Goal: Check status: Check status

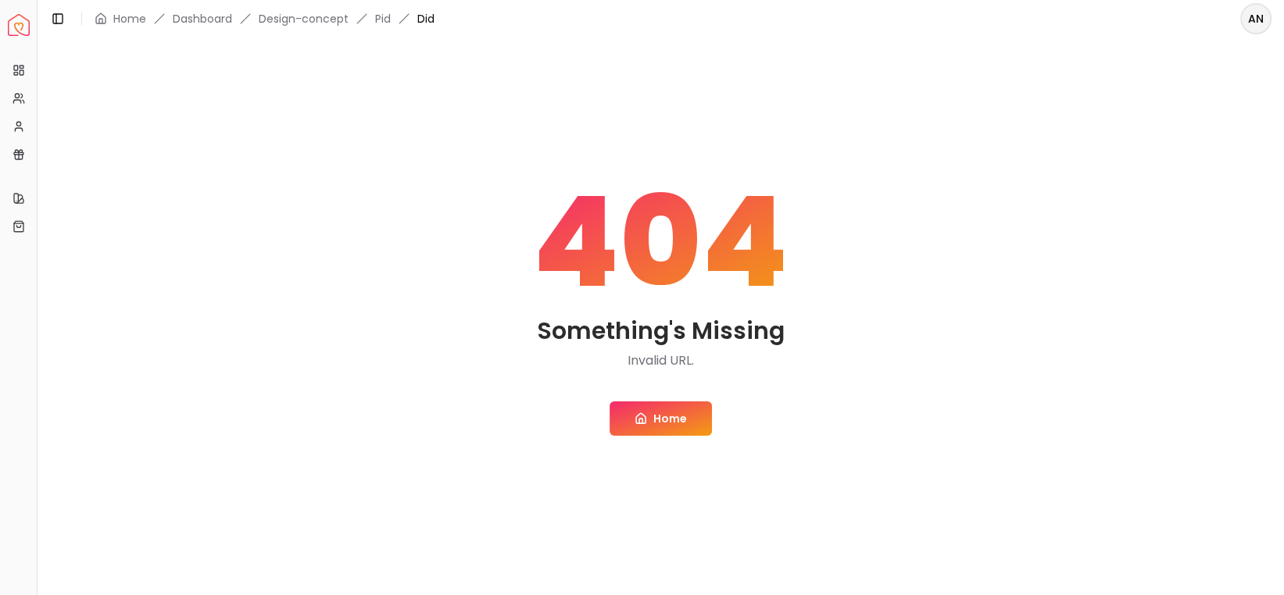
click at [675, 424] on link "Home" at bounding box center [660, 419] width 102 height 34
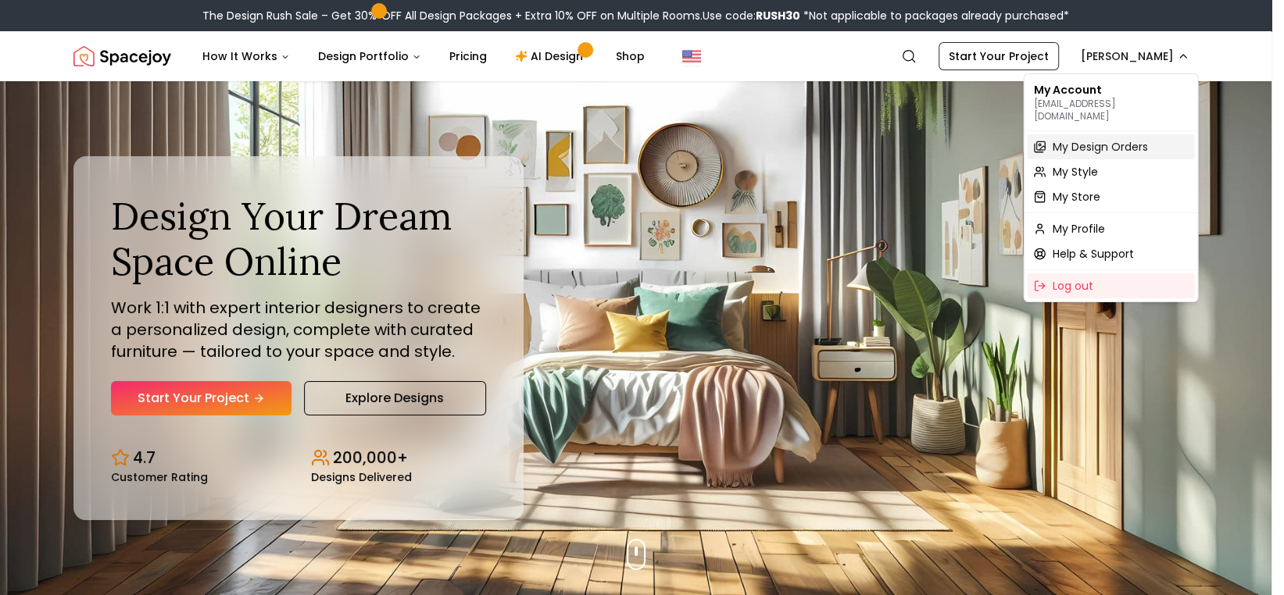
click at [1098, 139] on span "My Design Orders" at bounding box center [1099, 147] width 95 height 16
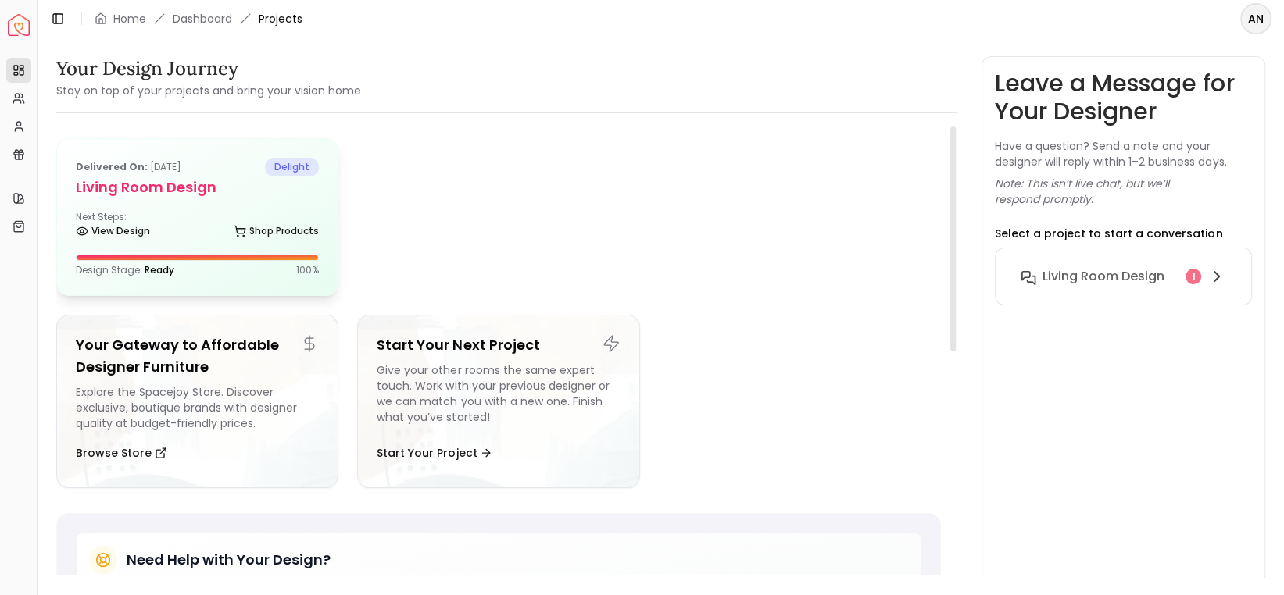
click at [243, 280] on div "Delivered on: [DATE] delight Living Room Design Next Steps: View Design Shop Pr…" at bounding box center [197, 217] width 280 height 156
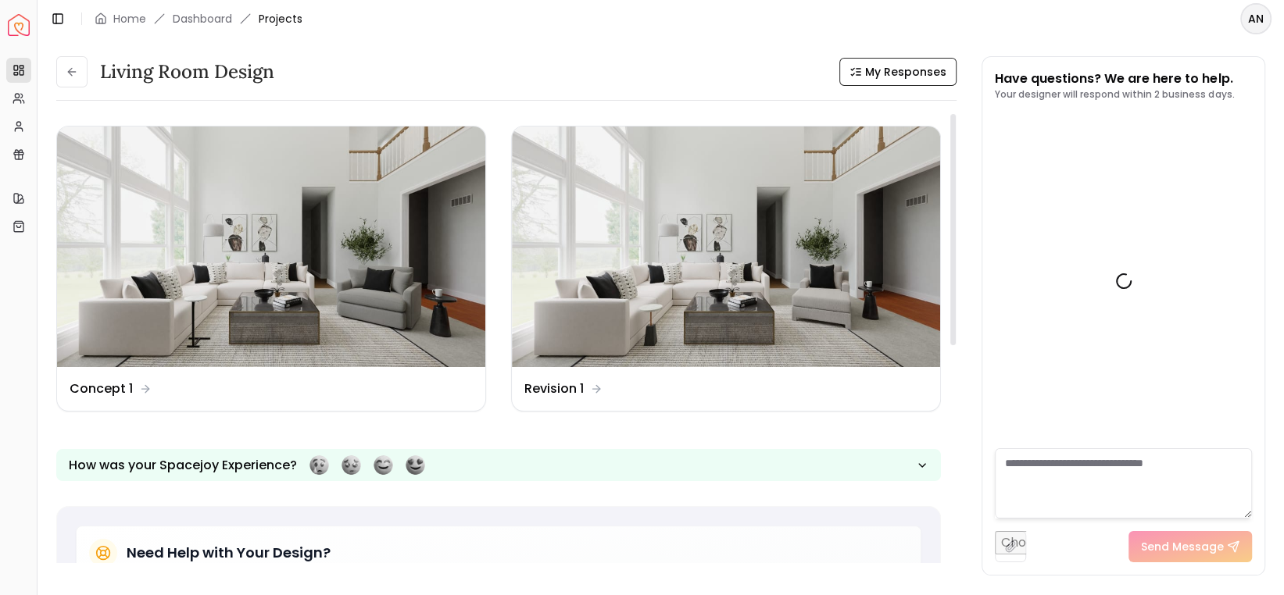
scroll to position [445, 0]
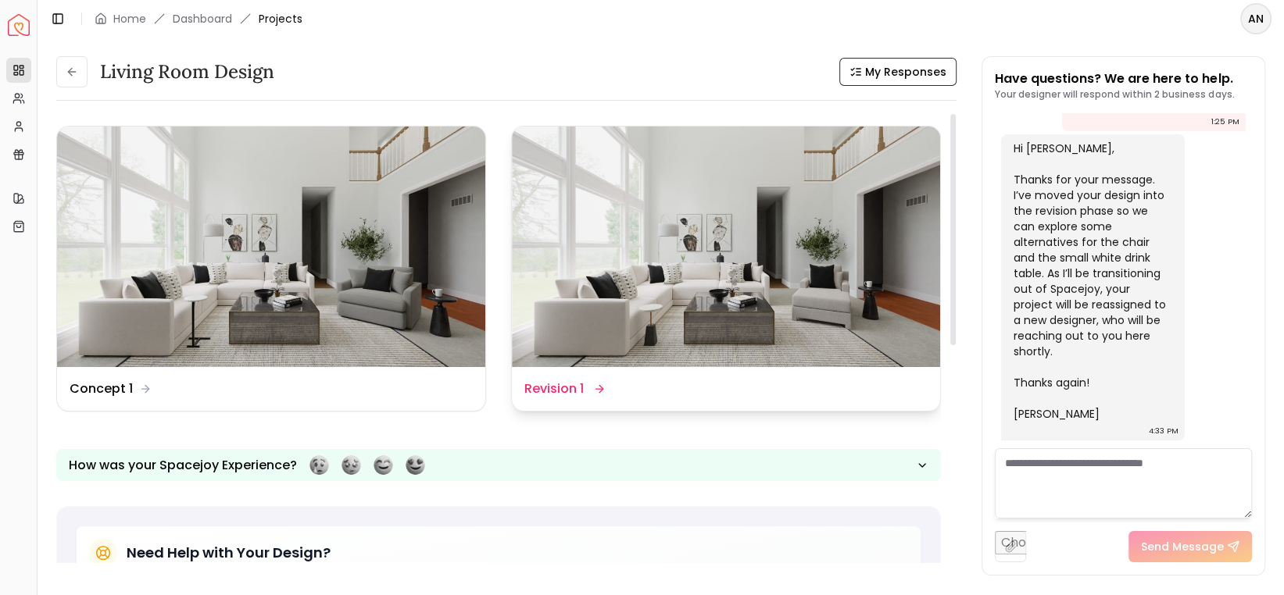
click at [578, 383] on dd "Revision 1" at bounding box center [553, 389] width 59 height 19
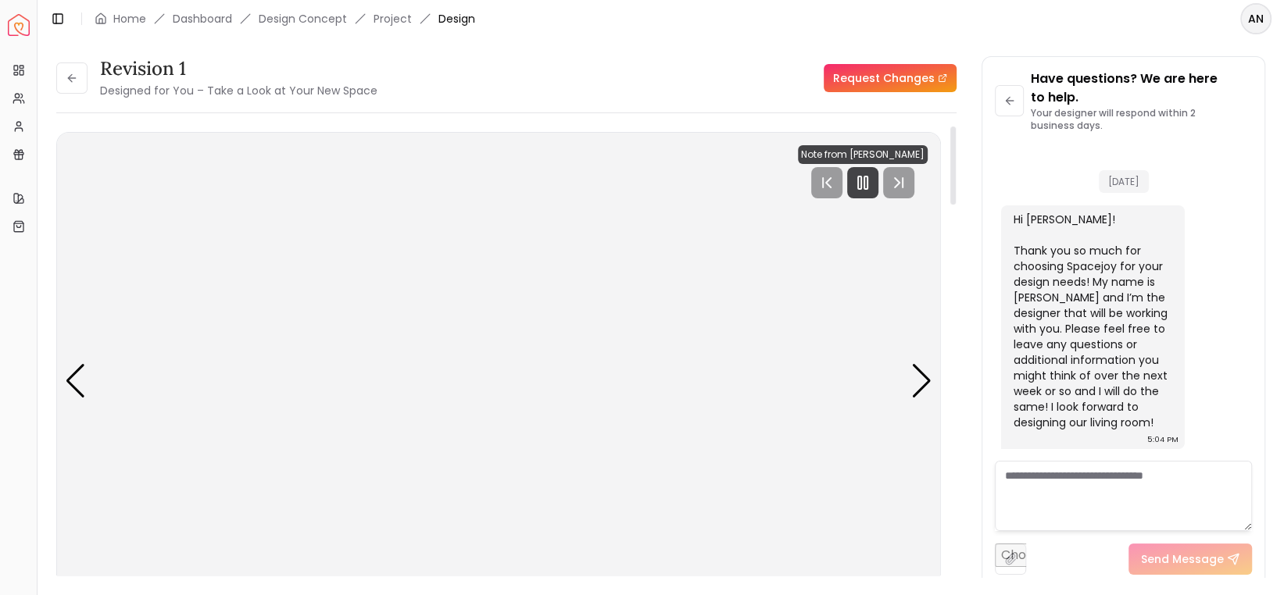
scroll to position [464, 0]
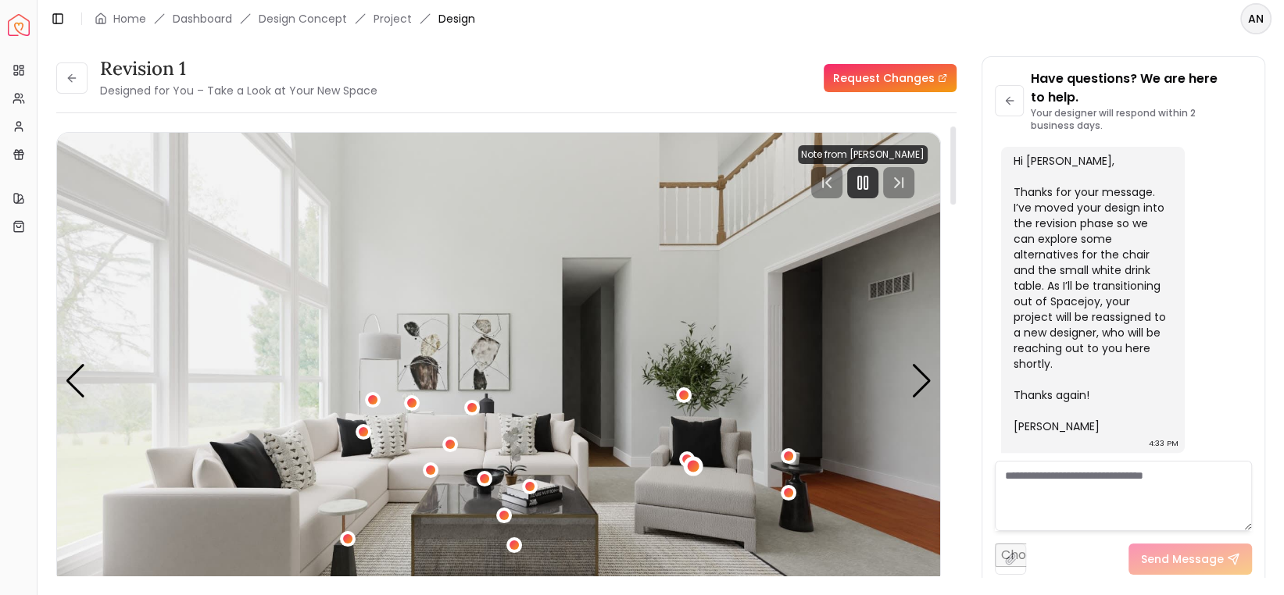
click at [693, 461] on div "1 / 4" at bounding box center [694, 467] width 12 height 12
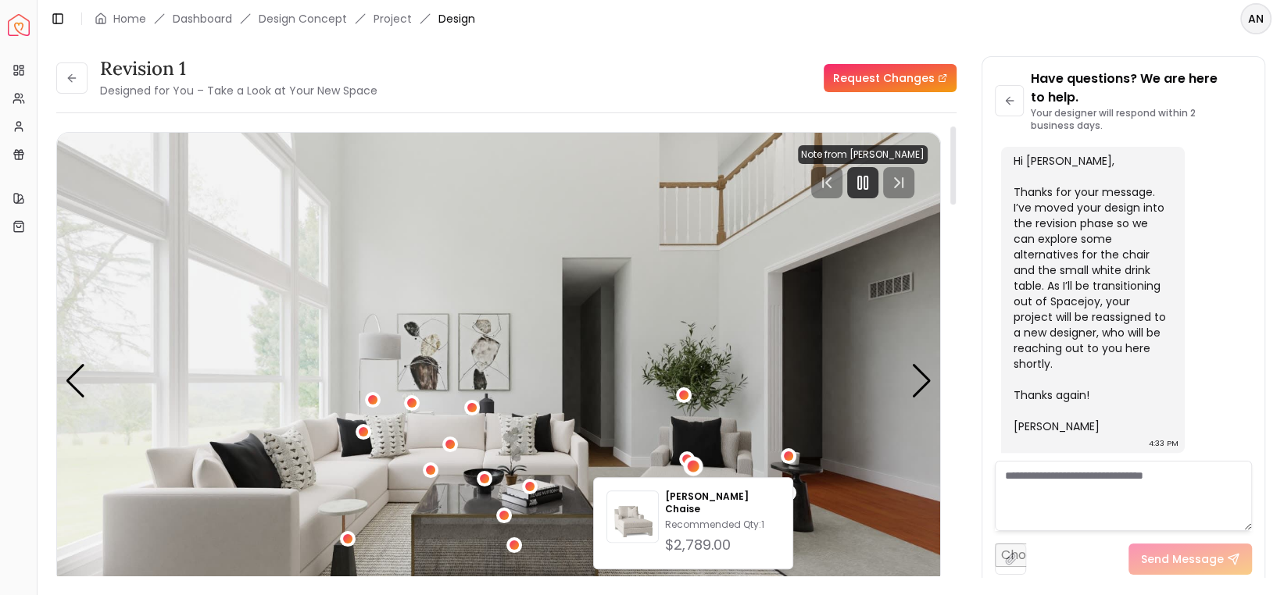
click at [693, 435] on img "1 / 4" at bounding box center [498, 381] width 883 height 497
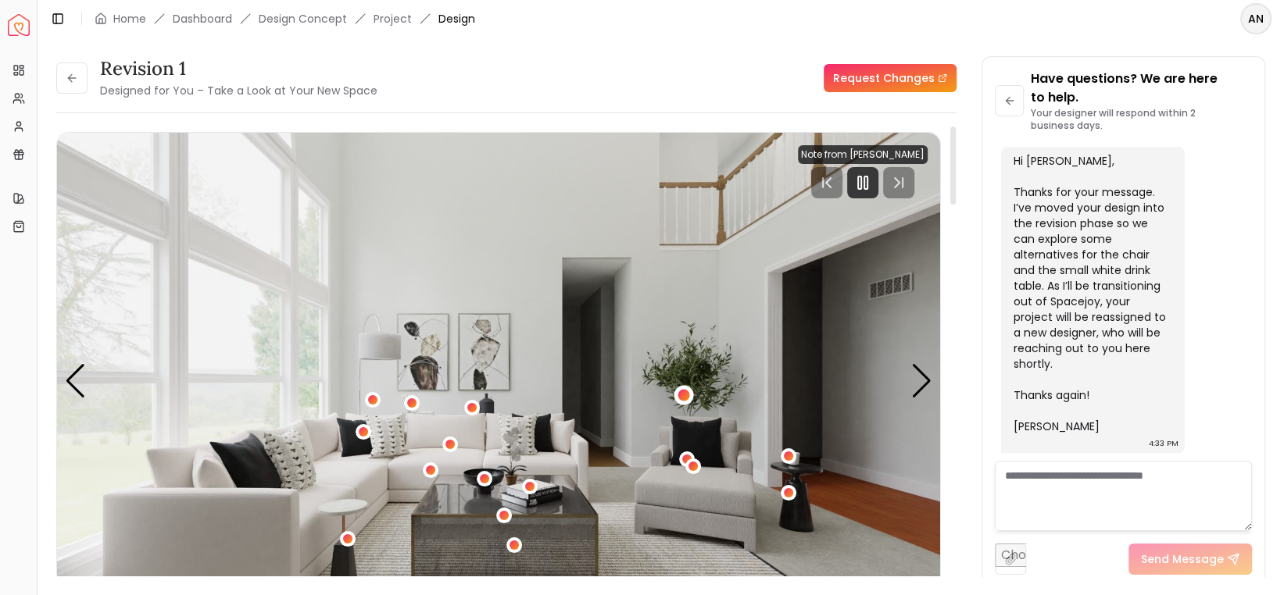
click at [687, 392] on div "1 / 4" at bounding box center [684, 395] width 12 height 12
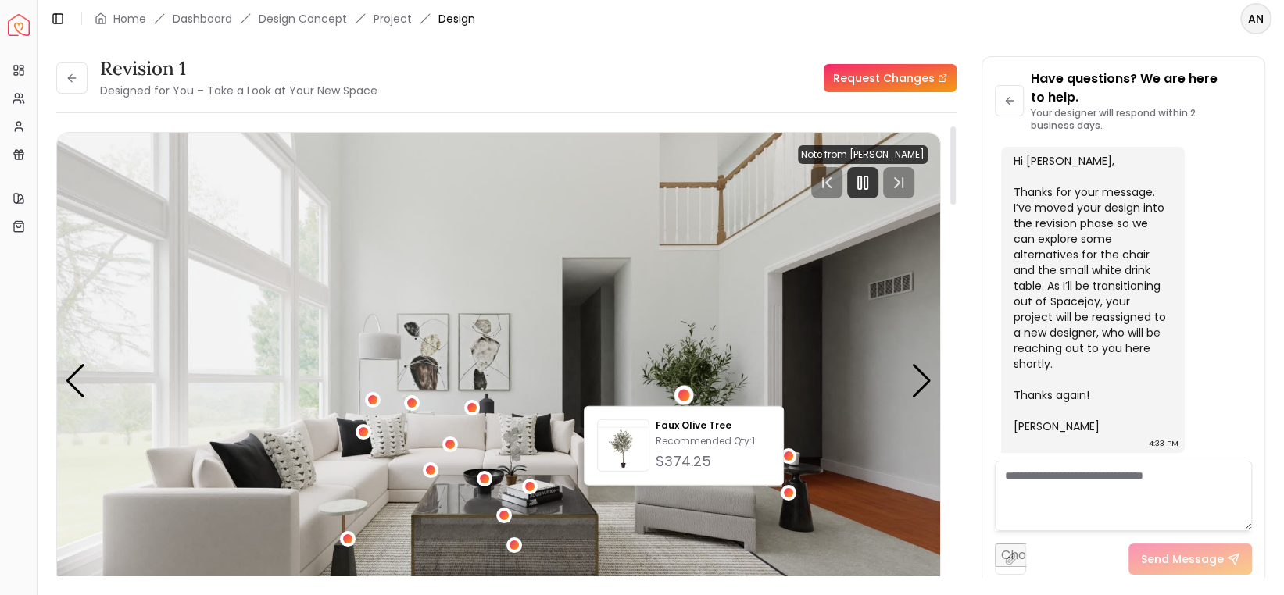
click at [734, 377] on img "1 / 4" at bounding box center [498, 381] width 883 height 497
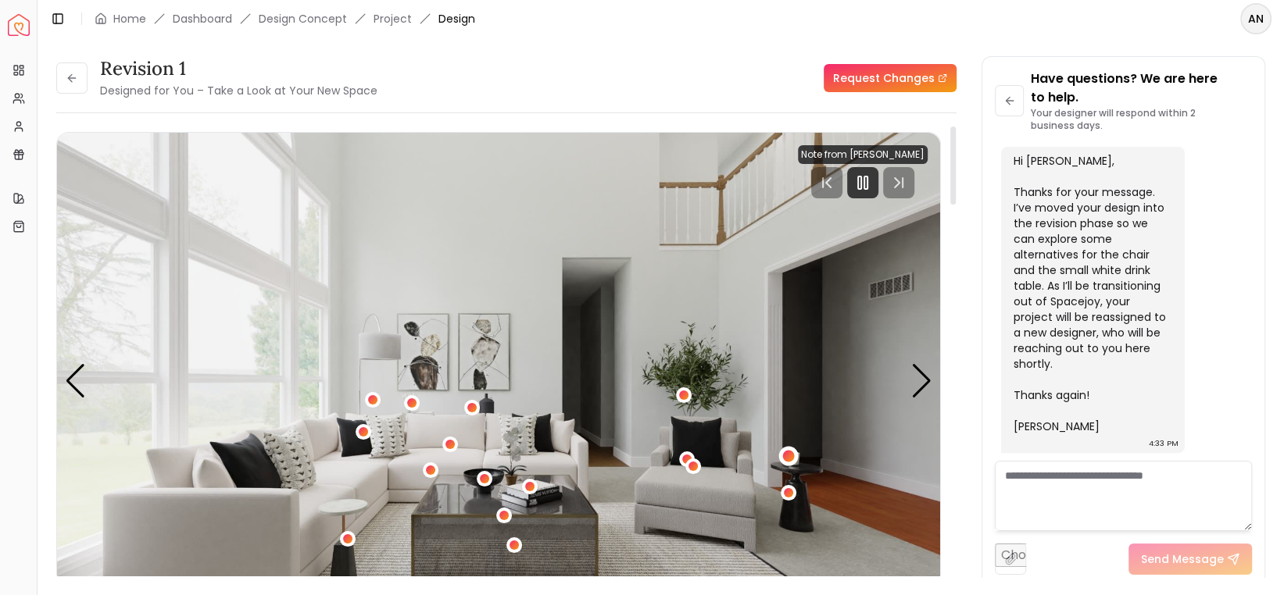
click at [790, 455] on div "1 / 4" at bounding box center [788, 456] width 12 height 12
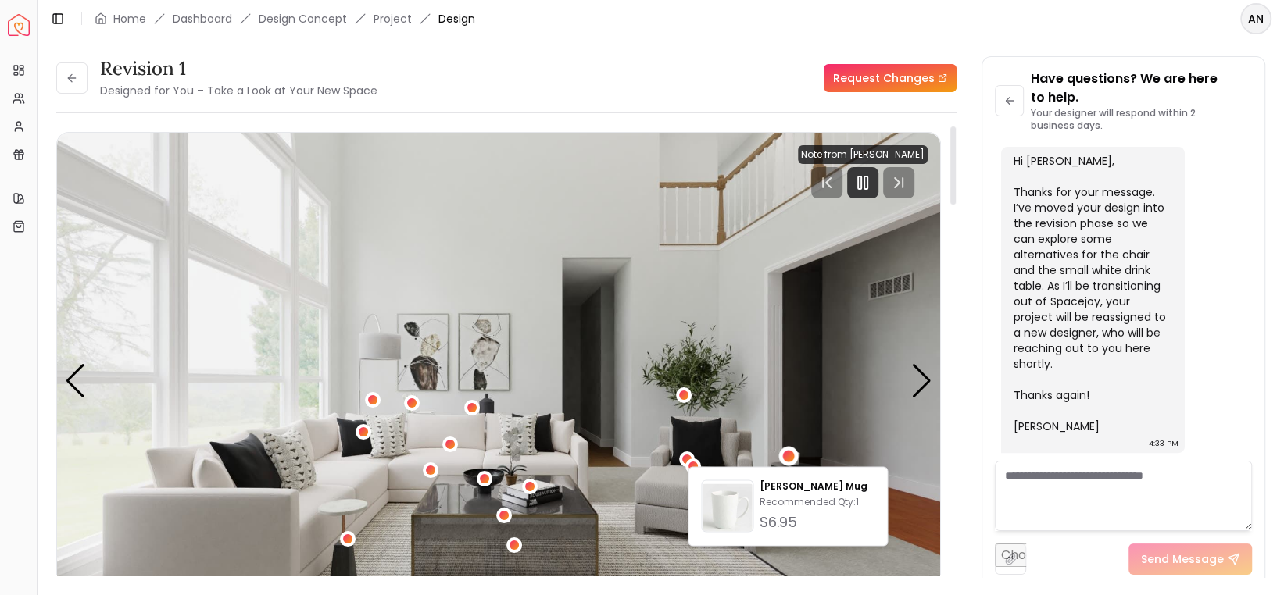
click at [797, 419] on img "1 / 4" at bounding box center [498, 381] width 883 height 497
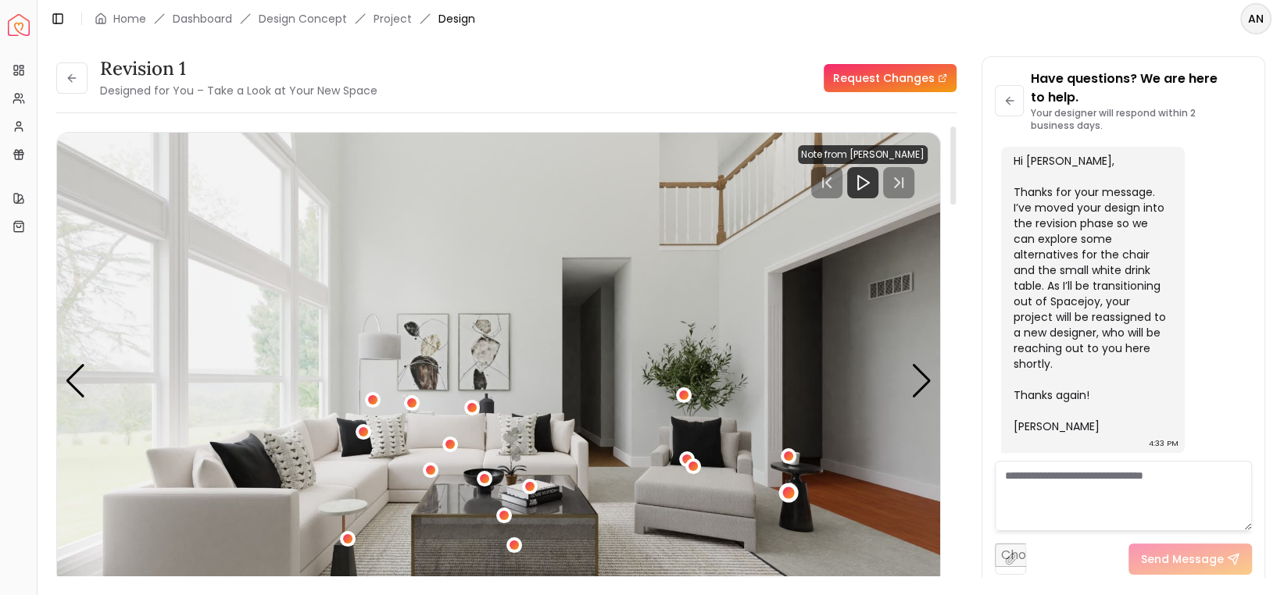
click at [784, 489] on div "1 / 4" at bounding box center [788, 493] width 12 height 12
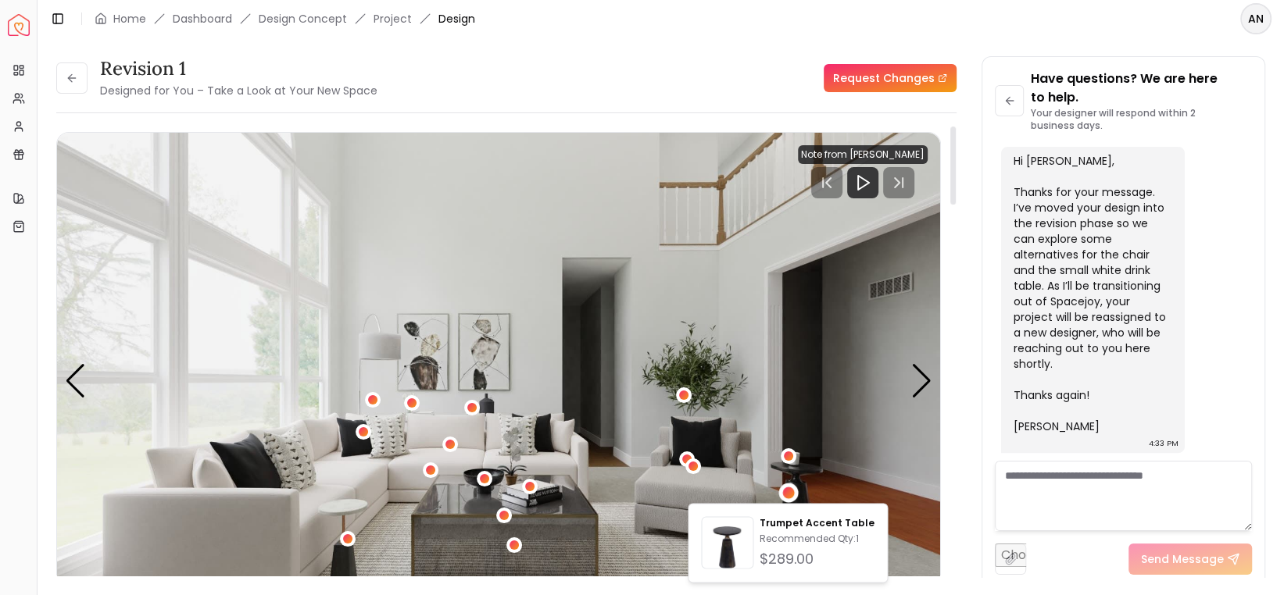
click at [835, 463] on img "1 / 4" at bounding box center [498, 381] width 883 height 497
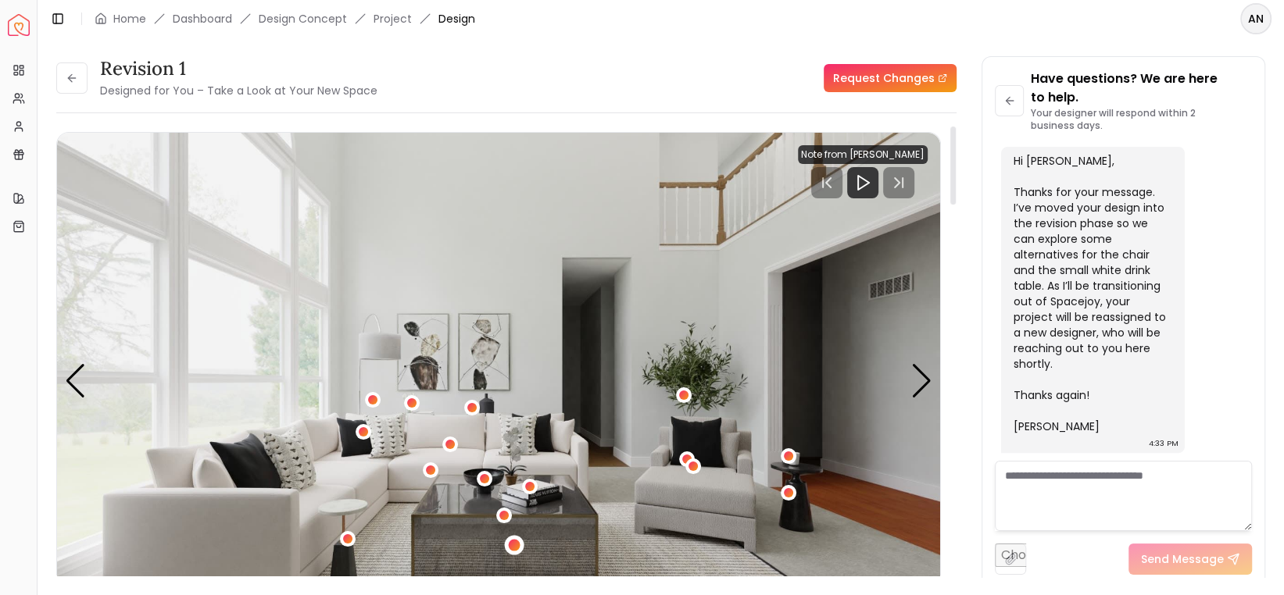
click at [507, 543] on div "1 / 4" at bounding box center [515, 546] width 20 height 20
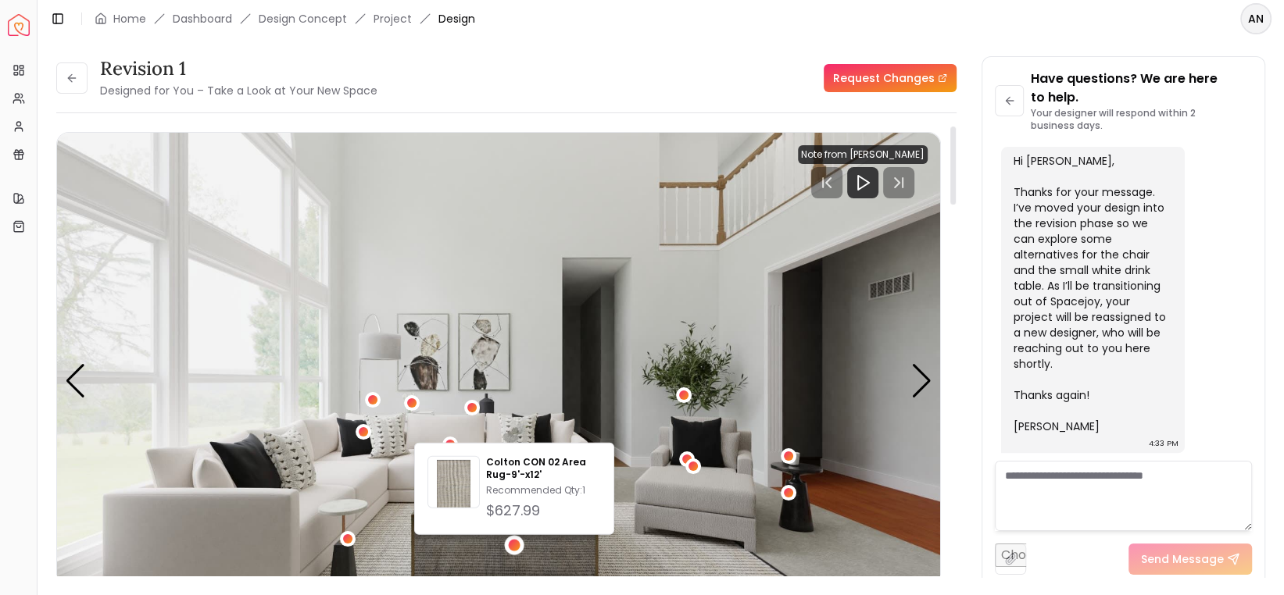
click at [657, 541] on img "1 / 4" at bounding box center [498, 381] width 883 height 497
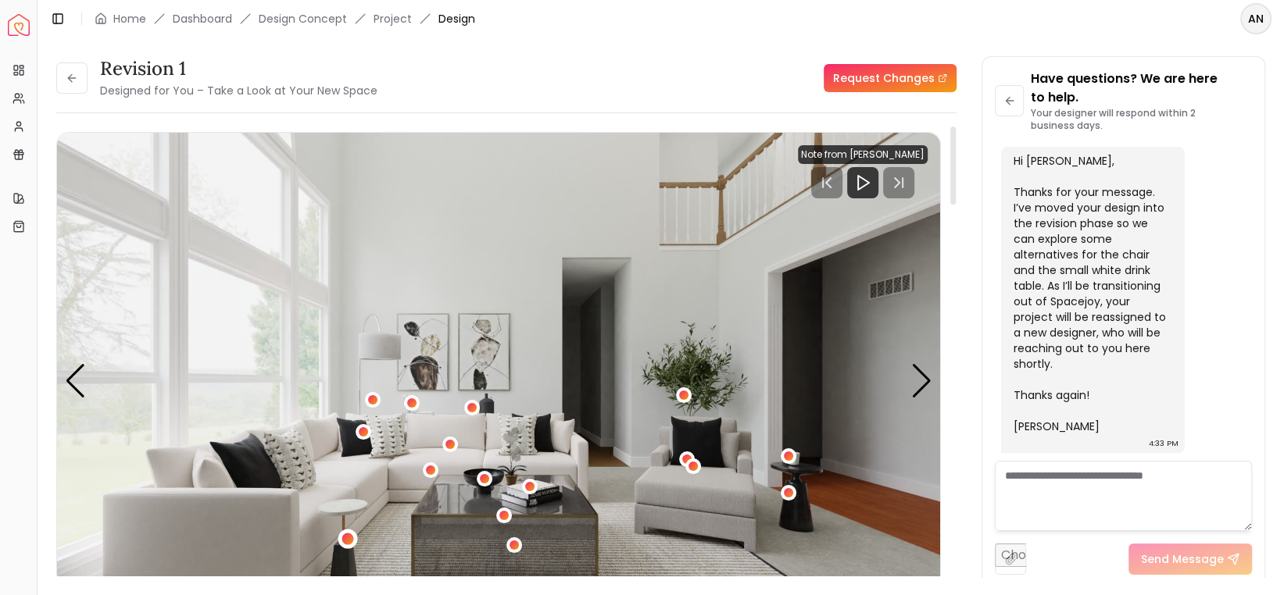
click at [347, 541] on div "1 / 4" at bounding box center [347, 539] width 12 height 12
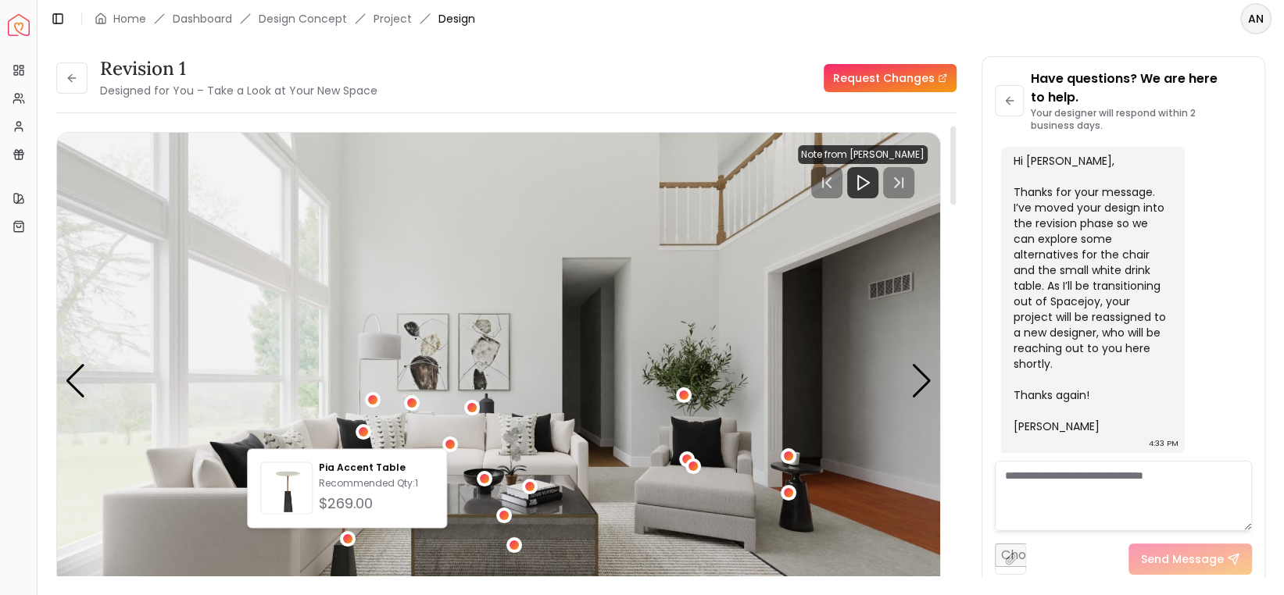
click at [648, 536] on img "1 / 4" at bounding box center [498, 381] width 883 height 497
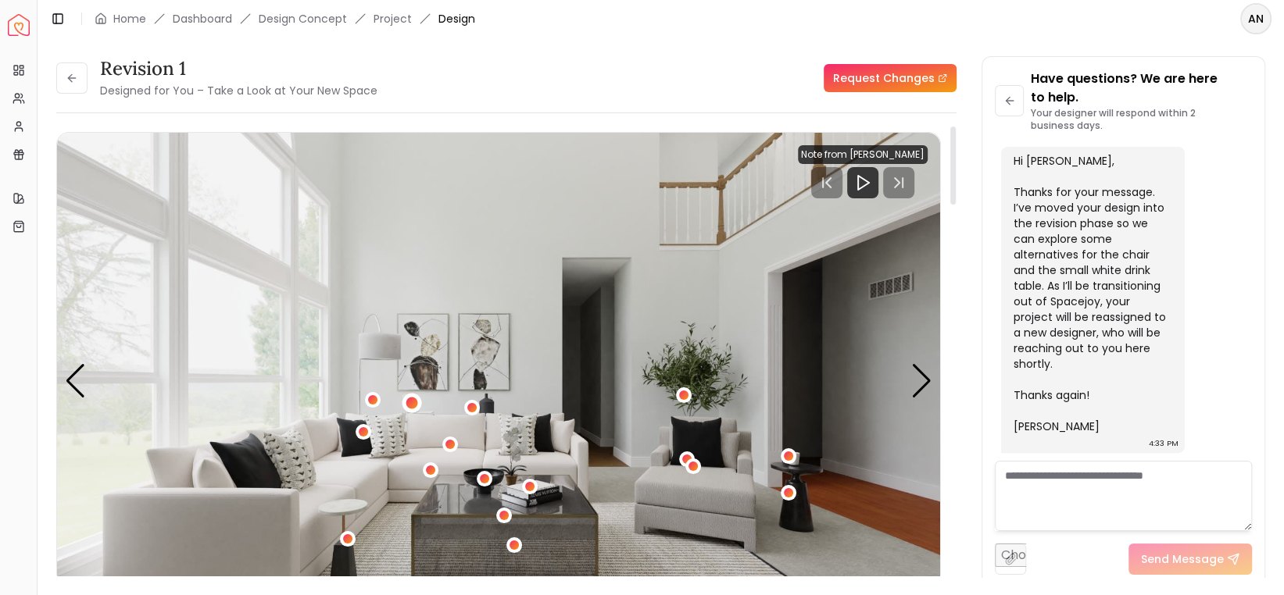
click at [412, 405] on div "1 / 4" at bounding box center [412, 403] width 12 height 12
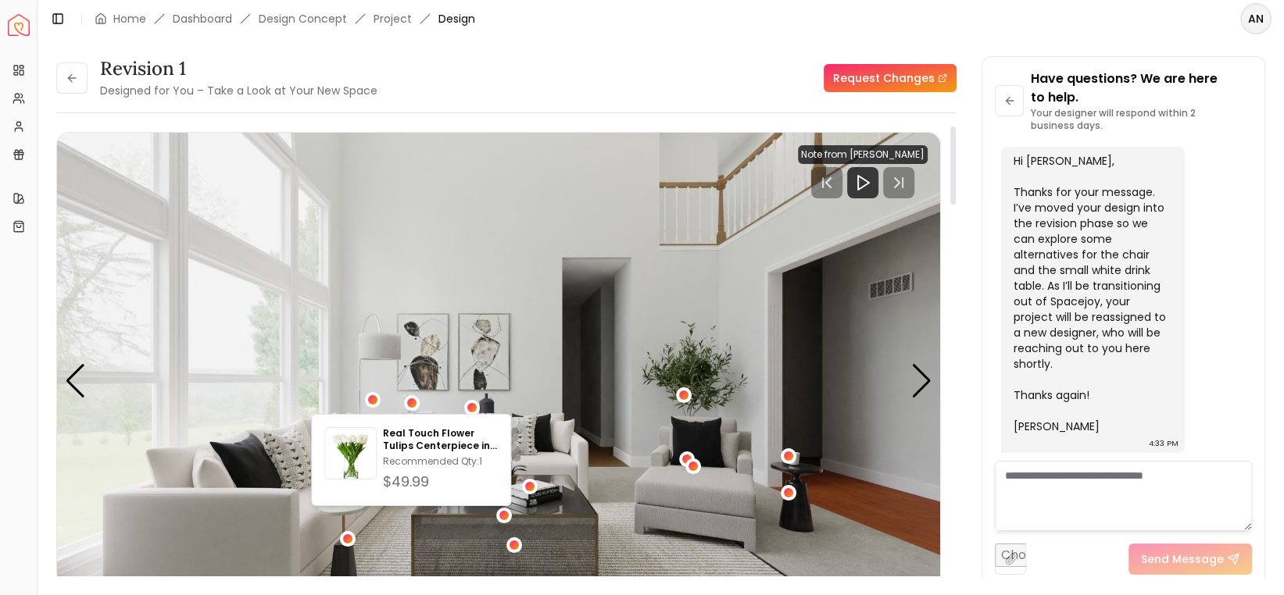
click at [670, 534] on img "1 / 4" at bounding box center [498, 381] width 883 height 497
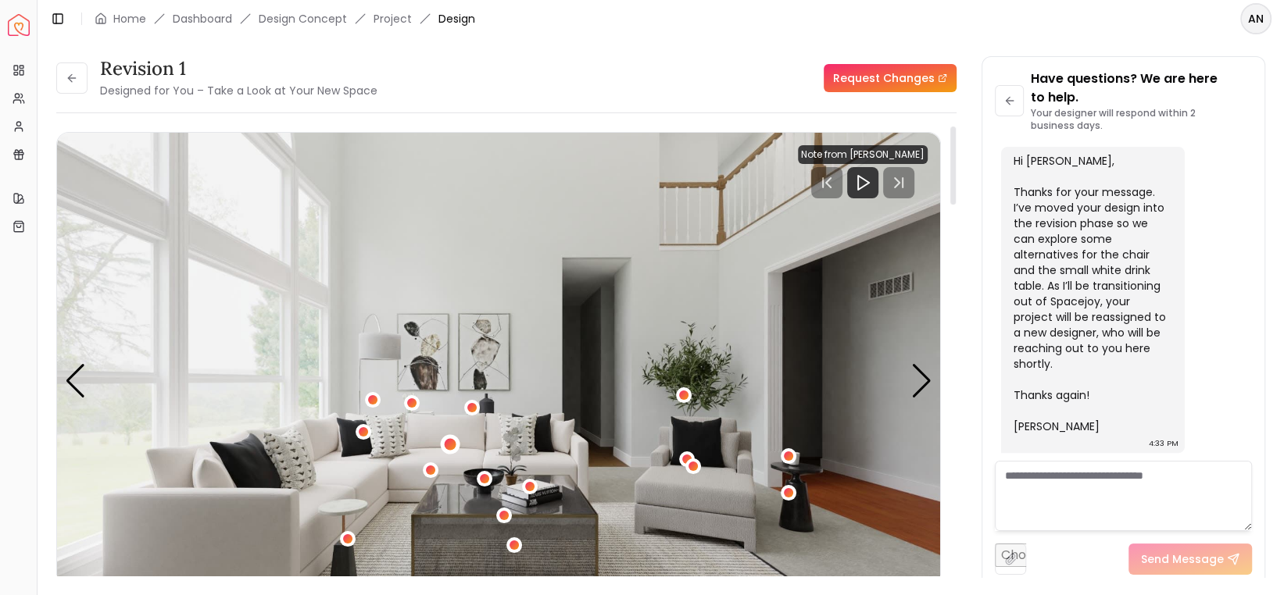
click at [447, 446] on div "1 / 4" at bounding box center [450, 445] width 12 height 12
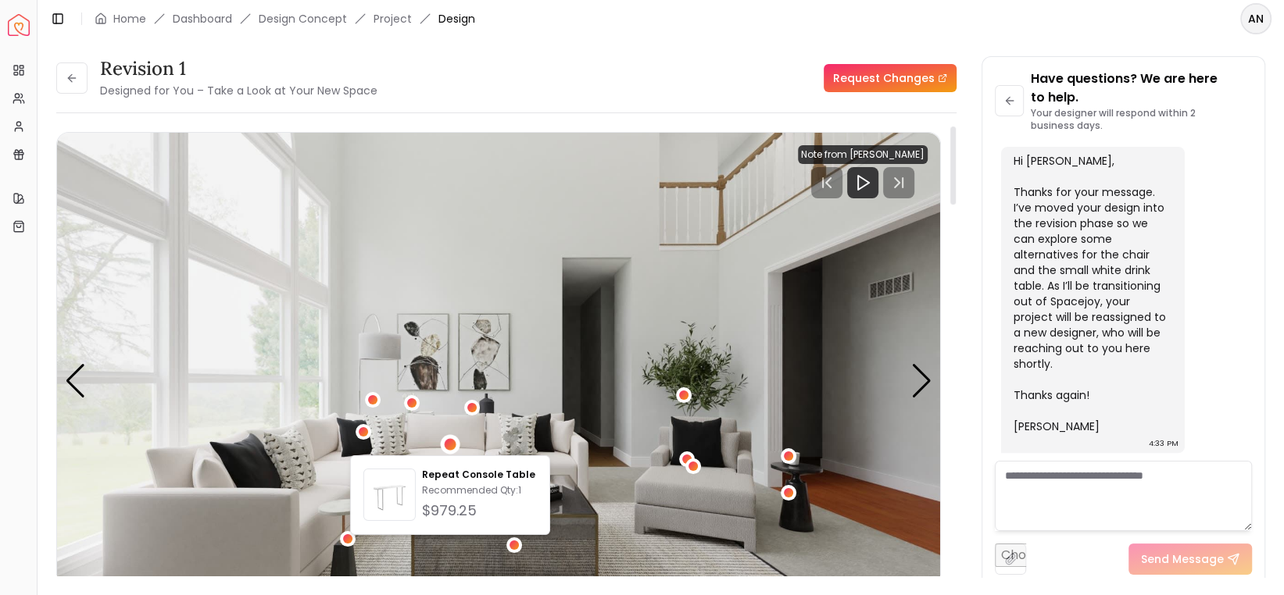
click at [635, 533] on img "1 / 4" at bounding box center [498, 381] width 883 height 497
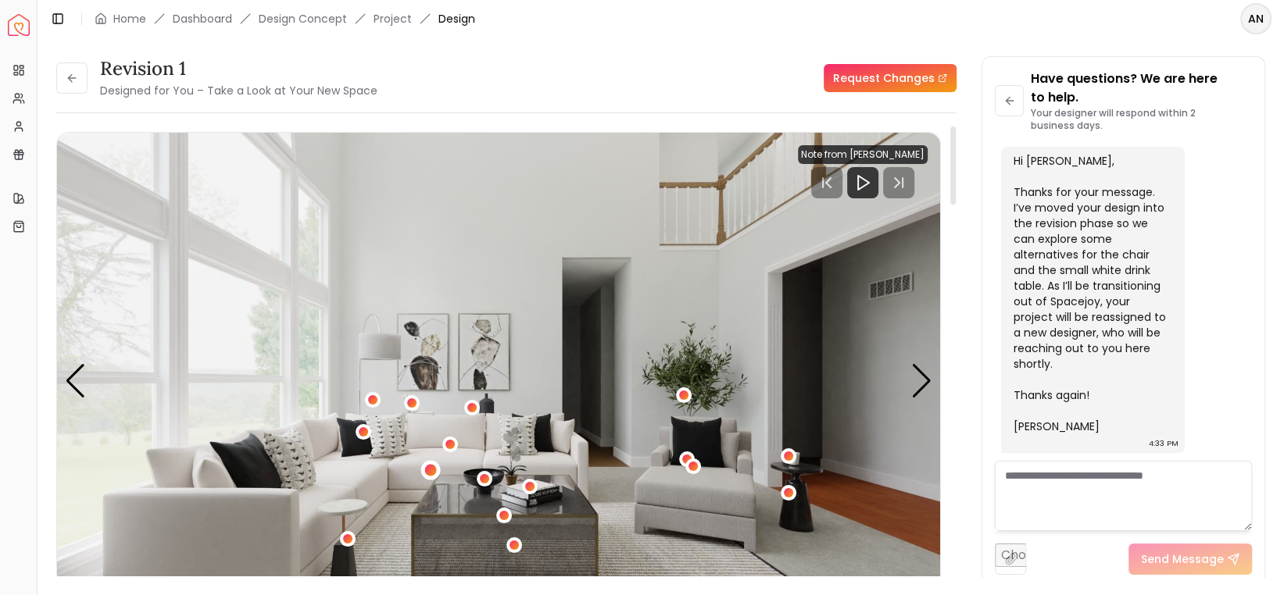
click at [427, 466] on div "1 / 4" at bounding box center [430, 470] width 12 height 12
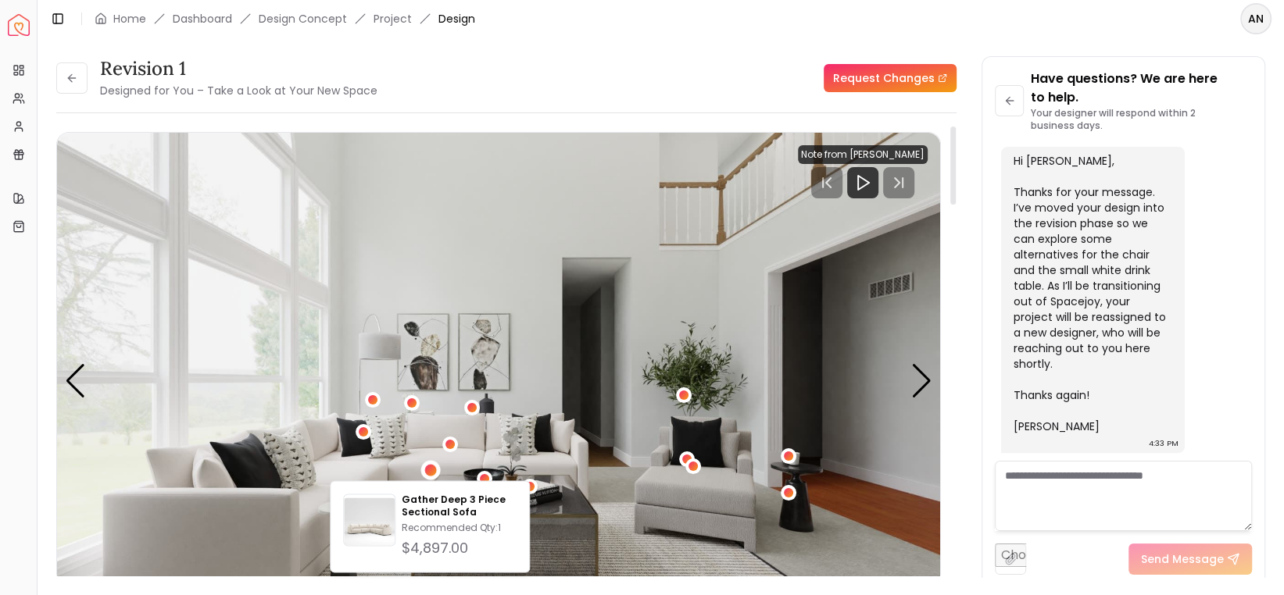
click at [662, 544] on img "1 / 4" at bounding box center [498, 381] width 883 height 497
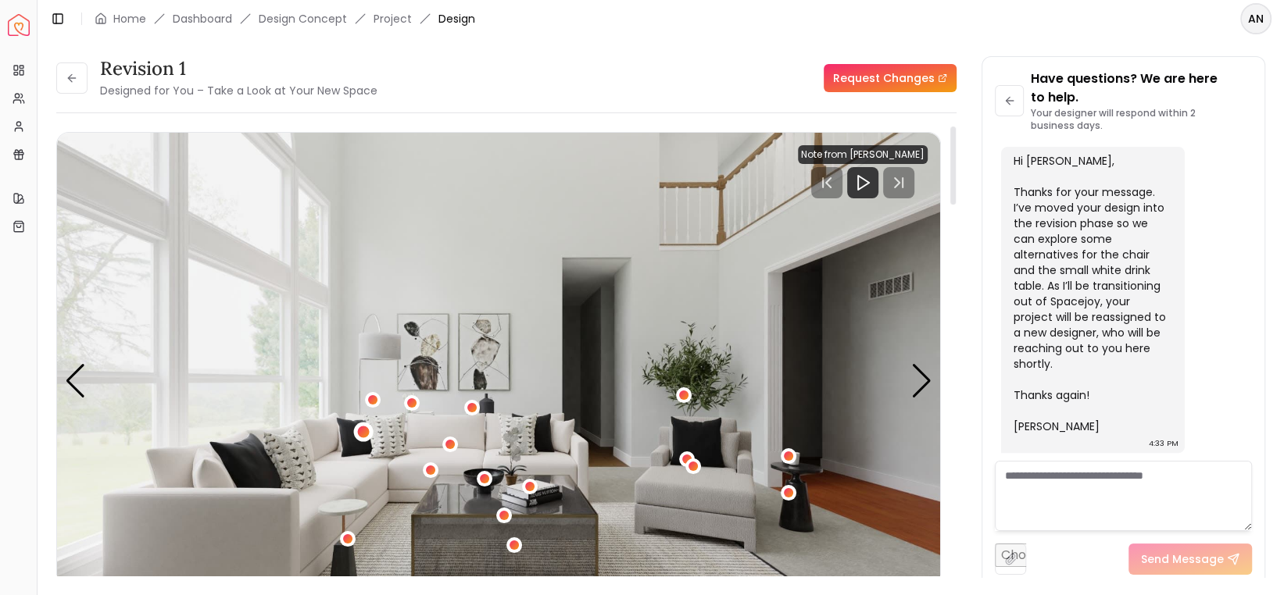
click at [363, 428] on div "1 / 4" at bounding box center [364, 432] width 12 height 12
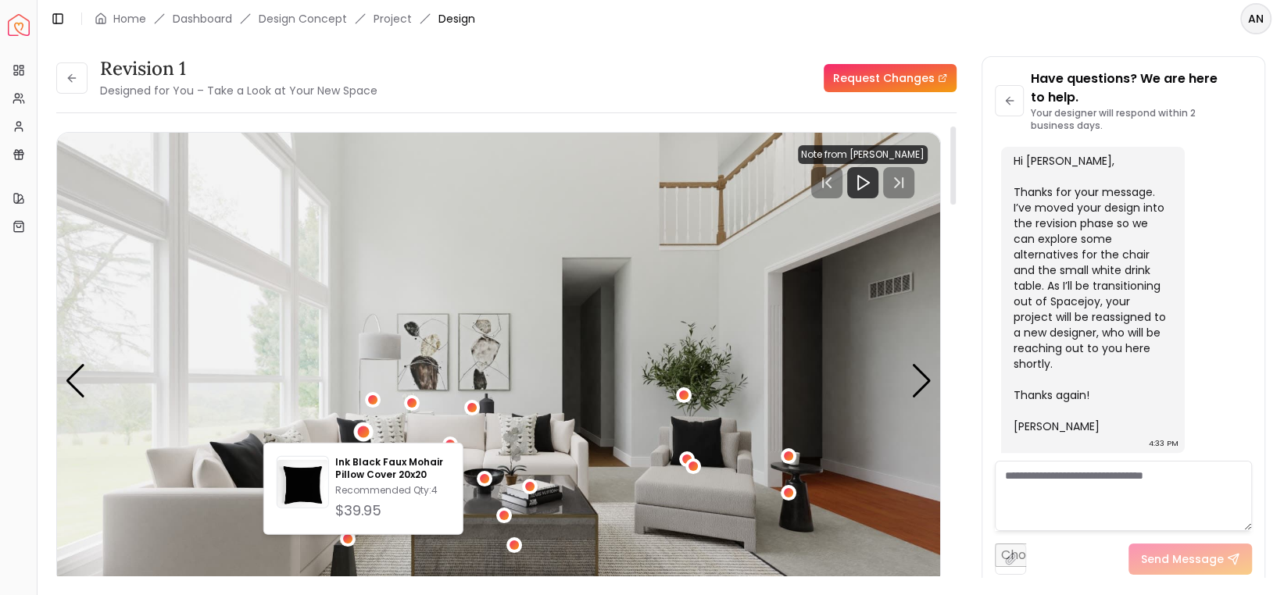
click at [670, 537] on img "1 / 4" at bounding box center [498, 381] width 883 height 497
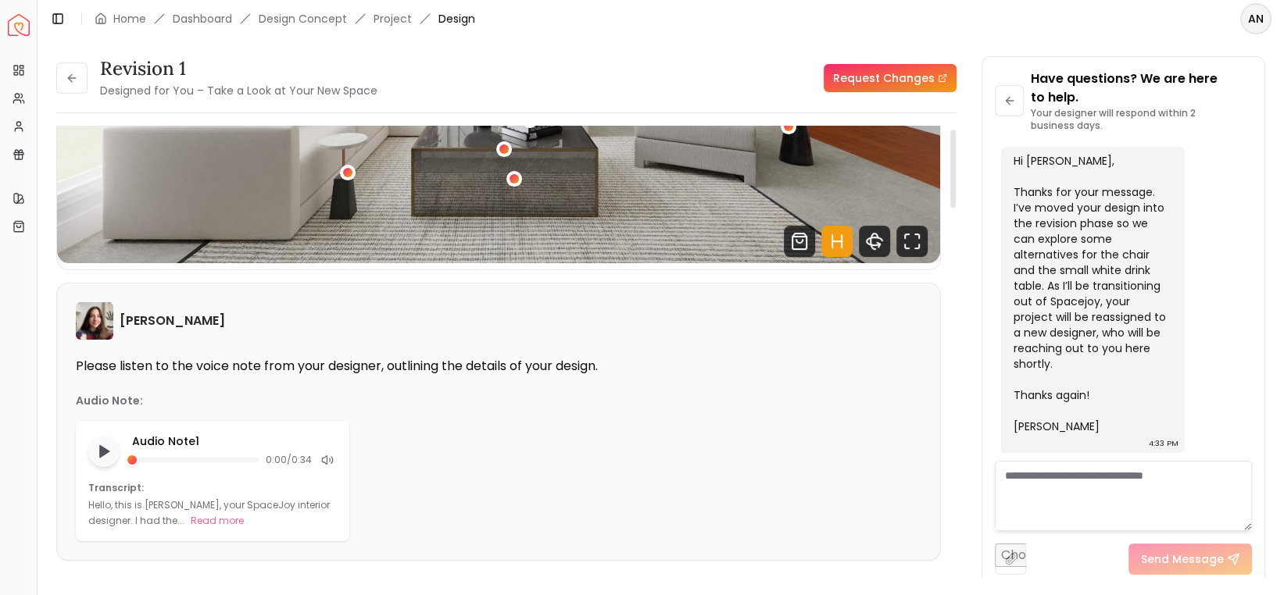
scroll to position [0, 0]
